Goal: Complete application form

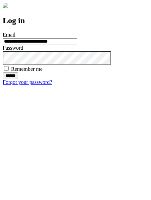
type input "**********"
click at [18, 79] on input "******" at bounding box center [10, 75] width 15 height 7
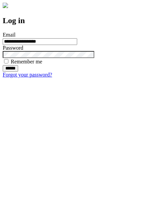
type input "**********"
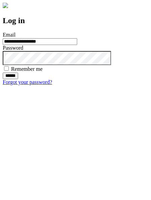
click at [18, 79] on input "******" at bounding box center [10, 75] width 15 height 7
